Goal: Information Seeking & Learning: Learn about a topic

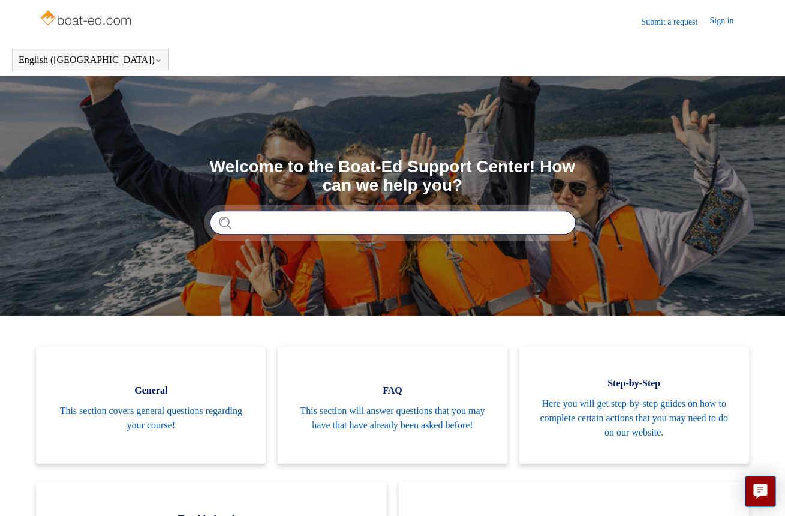
click at [303, 221] on input "Search" at bounding box center [393, 222] width 366 height 24
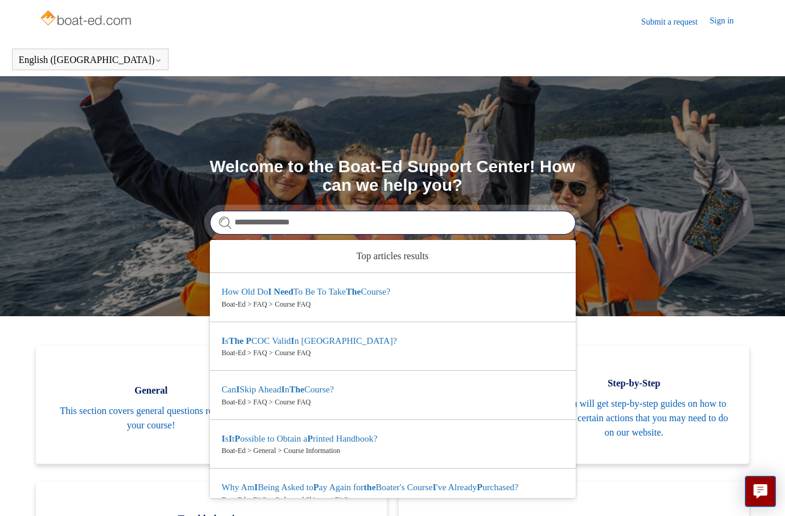
type input "**********"
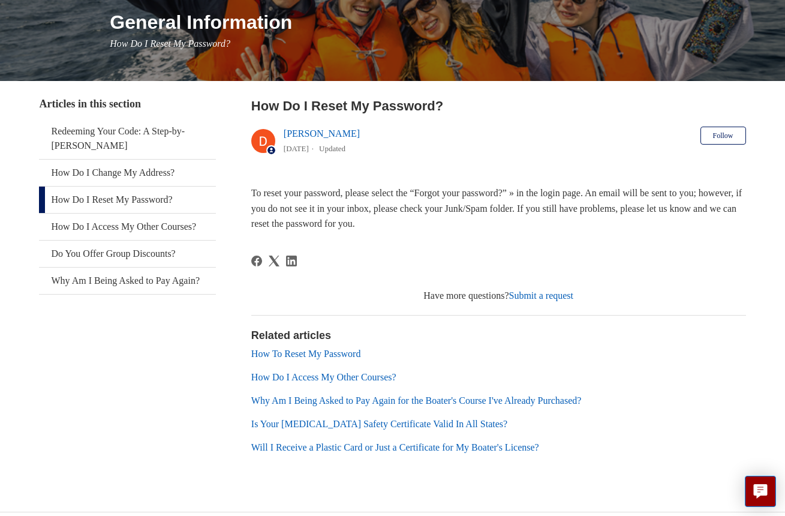
scroll to position [150, 0]
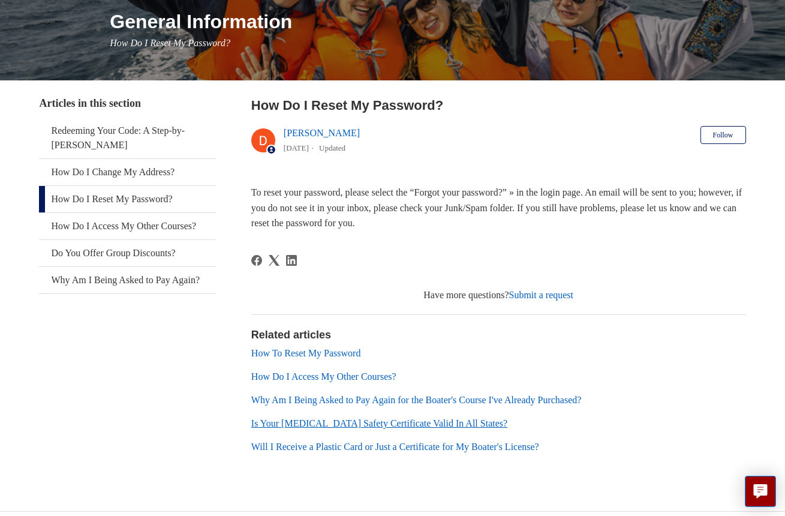
click at [384, 424] on link "Is Your [MEDICAL_DATA] Safety Certificate Valid In All States?" at bounding box center [379, 423] width 256 height 10
click at [413, 445] on link "Will I Receive a Plastic Card or Just a Certificate for My Boater's License?" at bounding box center [395, 446] width 288 height 10
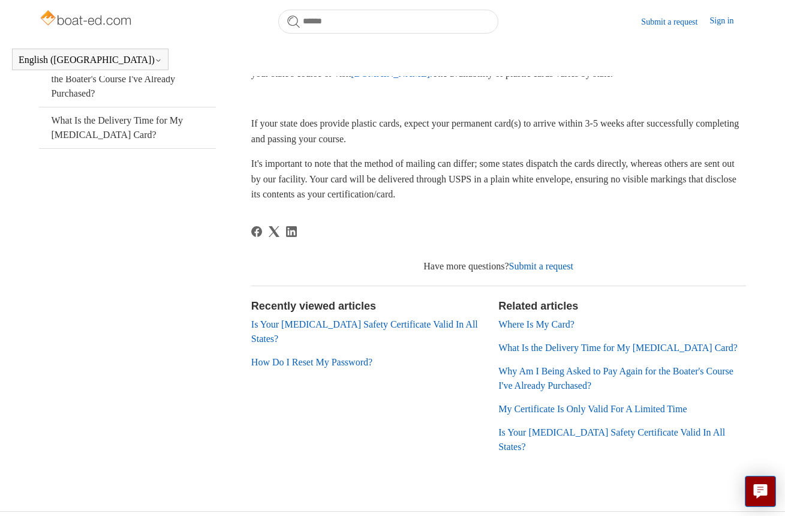
scroll to position [248, 0]
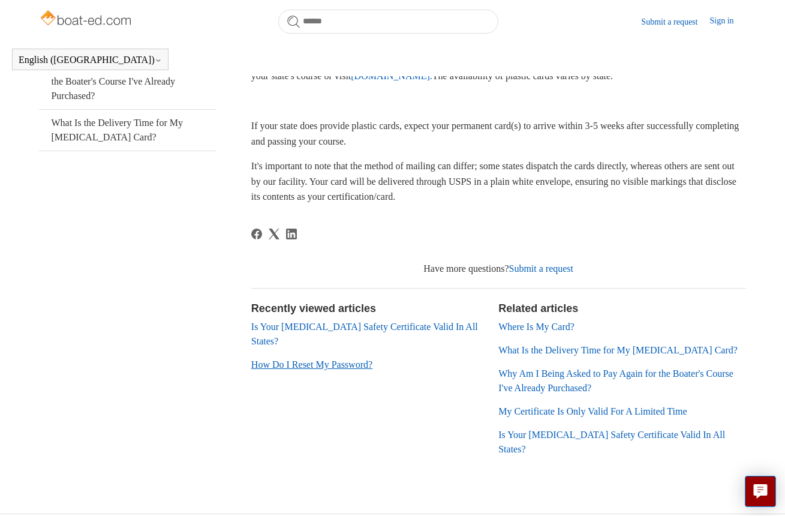
click at [327, 359] on link "How Do I Reset My Password?" at bounding box center [311, 364] width 121 height 10
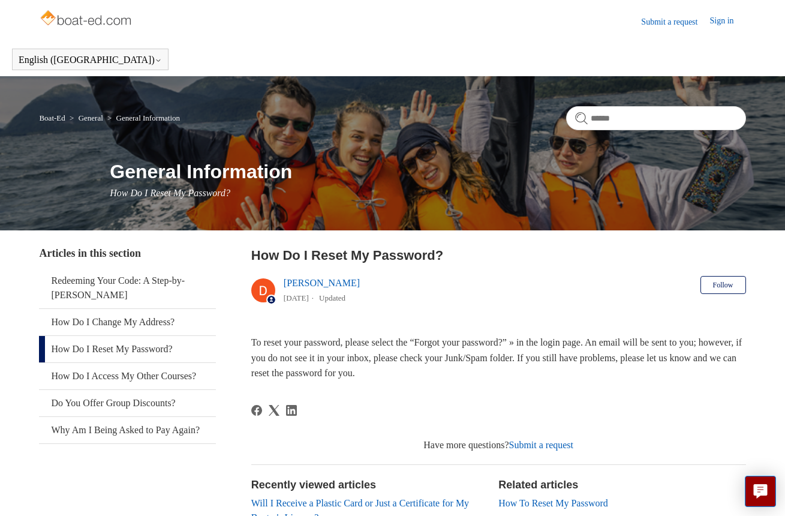
click at [393, 380] on article "How Do I Reset My Password? [PERSON_NAME] [DATE] Updated Follow Not yet followe…" at bounding box center [498, 456] width 495 height 423
click at [724, 22] on link "Sign in" at bounding box center [727, 21] width 36 height 14
